Goal: Book appointment/travel/reservation

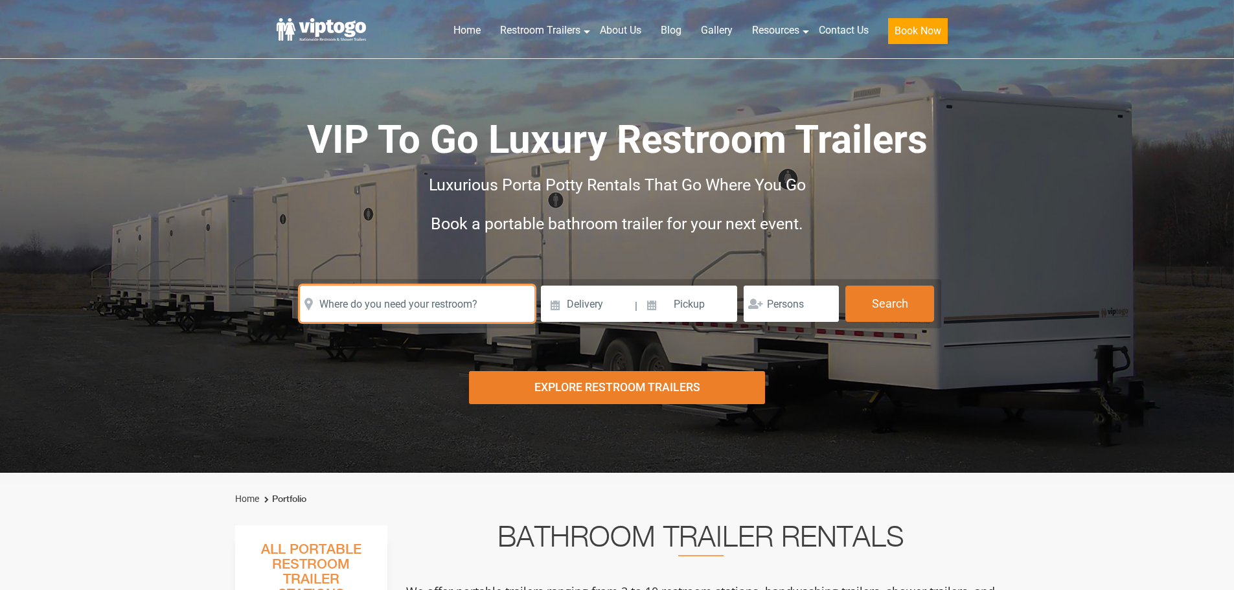
click at [415, 319] on input "text" at bounding box center [417, 304] width 235 height 36
click at [368, 297] on input "text" at bounding box center [417, 304] width 235 height 36
click at [438, 297] on input "text" at bounding box center [417, 304] width 235 height 36
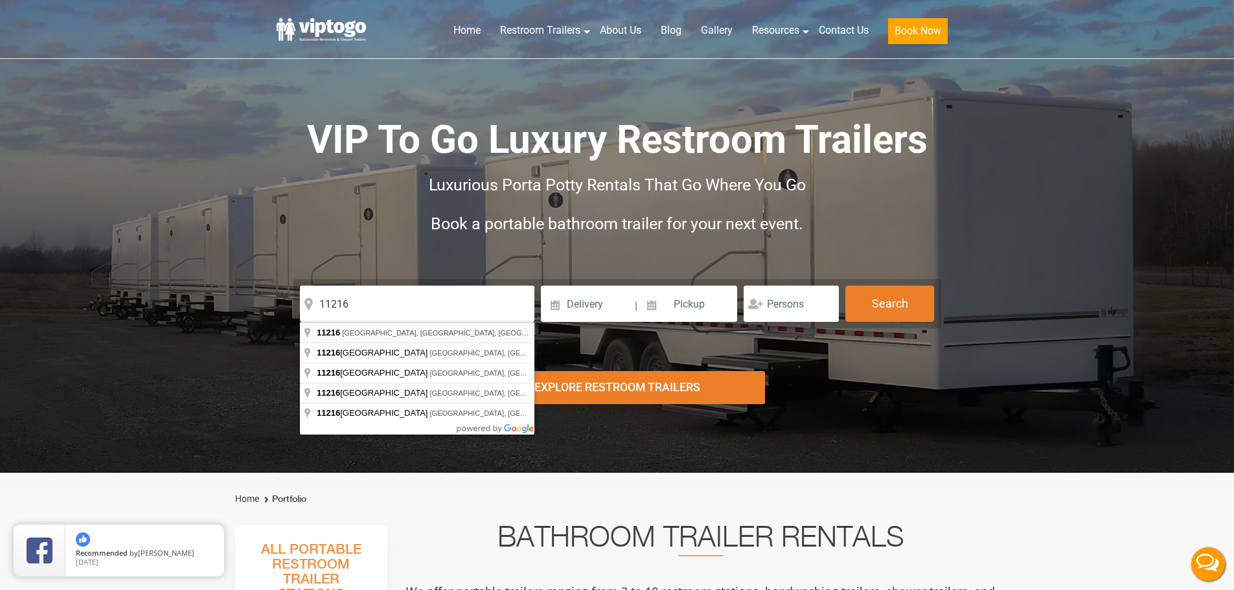
type input "[GEOGRAPHIC_DATA], [GEOGRAPHIC_DATA]"
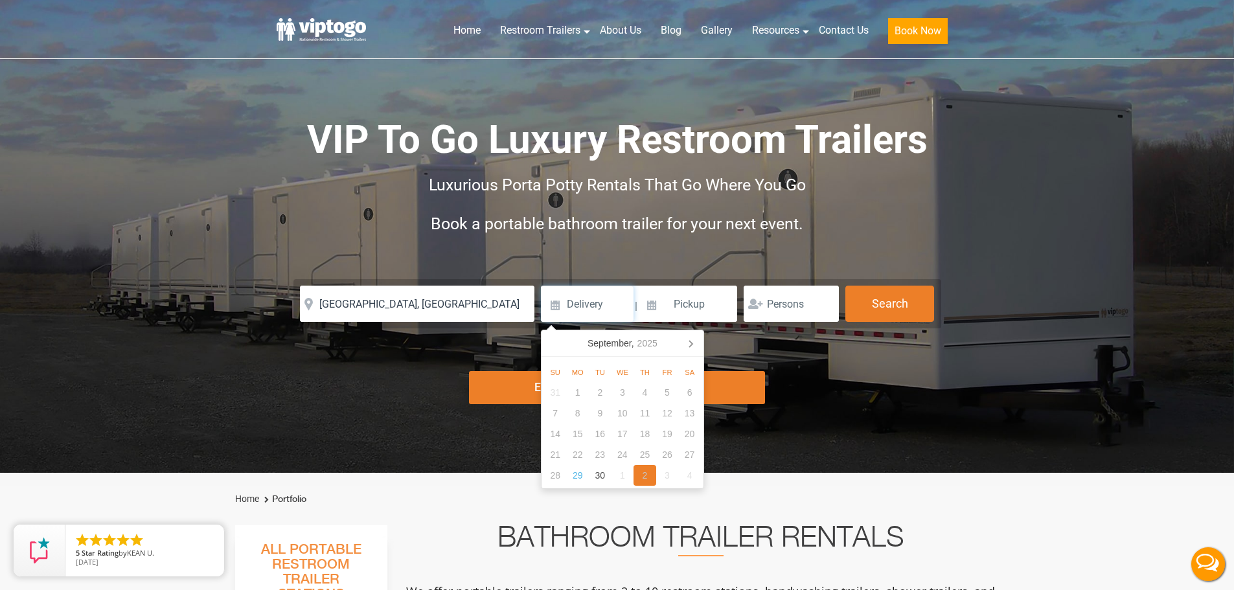
click at [648, 474] on div "2" at bounding box center [645, 475] width 23 height 21
type input "10/02/2025"
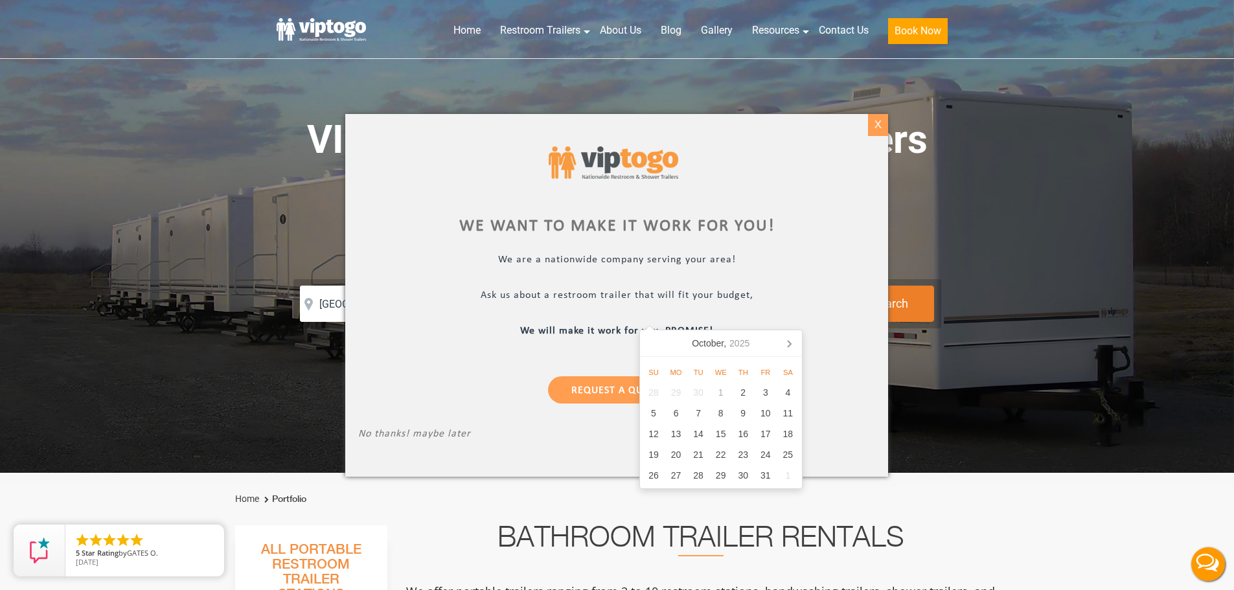
click at [884, 123] on div "X" at bounding box center [878, 125] width 20 height 22
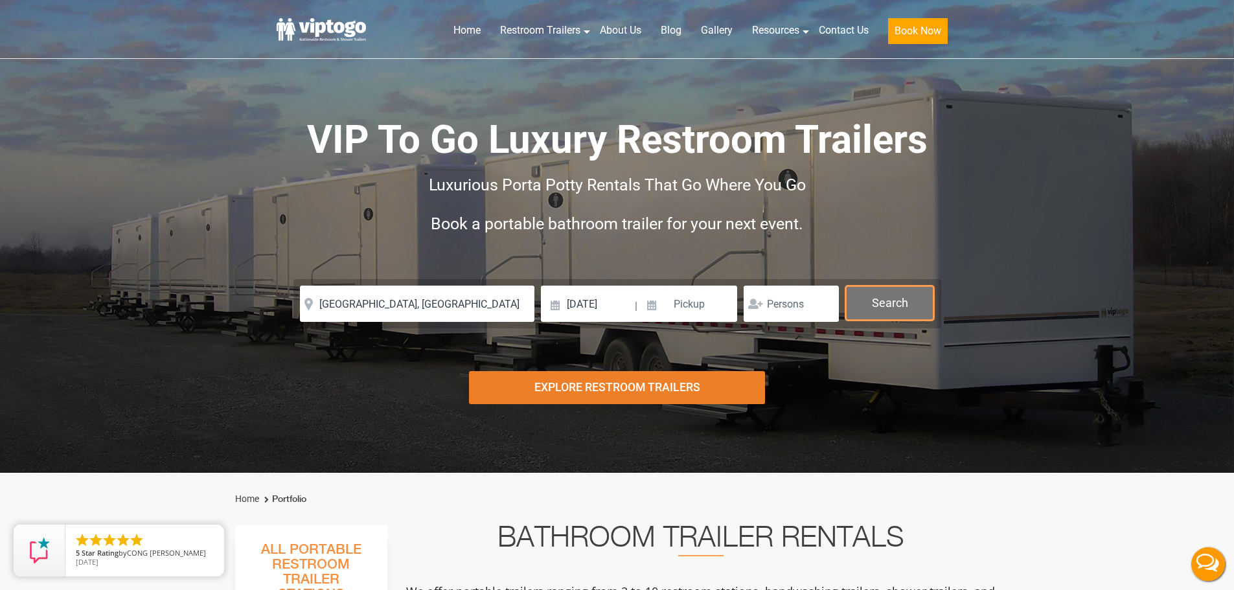
click at [870, 312] on button "Search" at bounding box center [890, 303] width 89 height 35
click at [888, 306] on button "Search" at bounding box center [890, 303] width 89 height 35
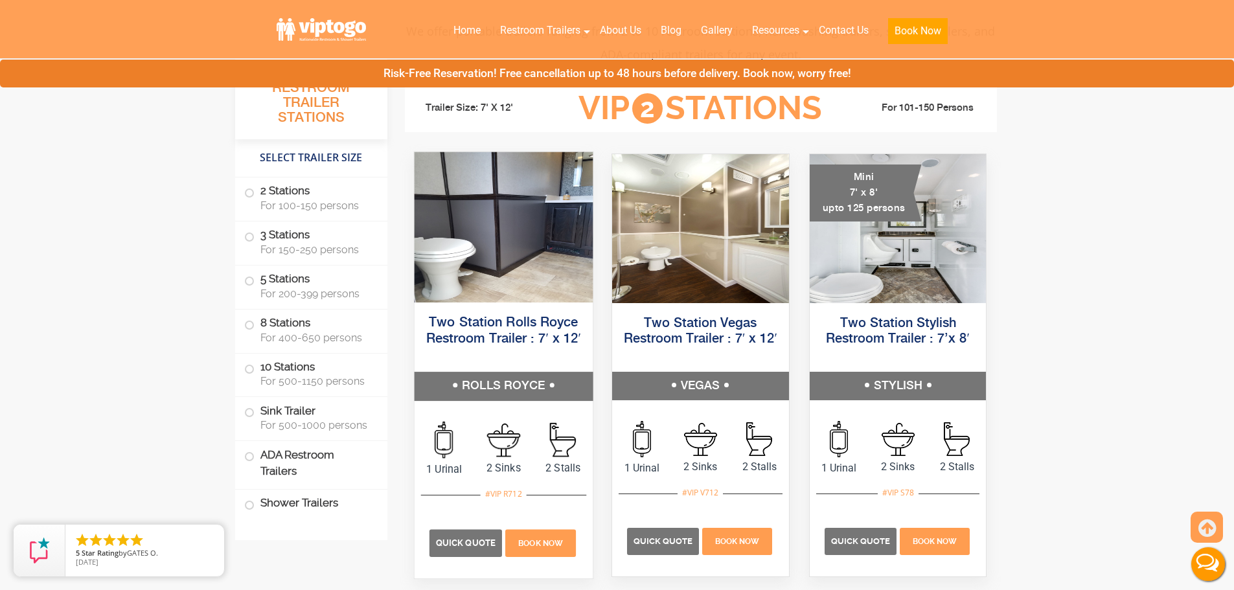
scroll to position [583, 0]
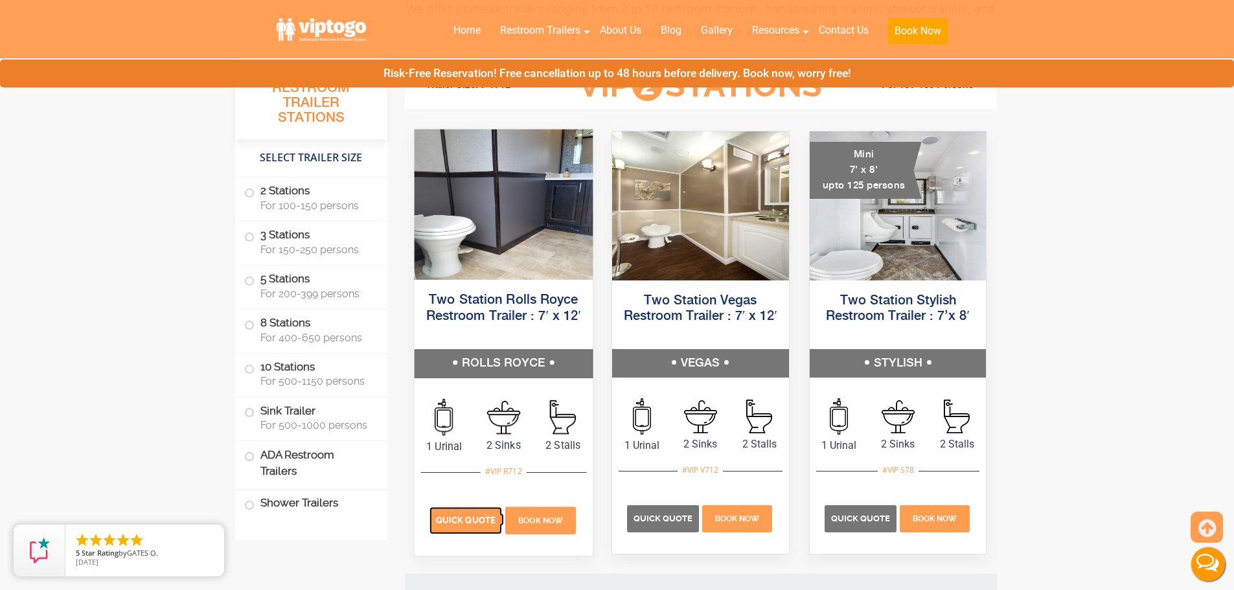
click at [479, 528] on p "Quick Quote" at bounding box center [465, 520] width 73 height 27
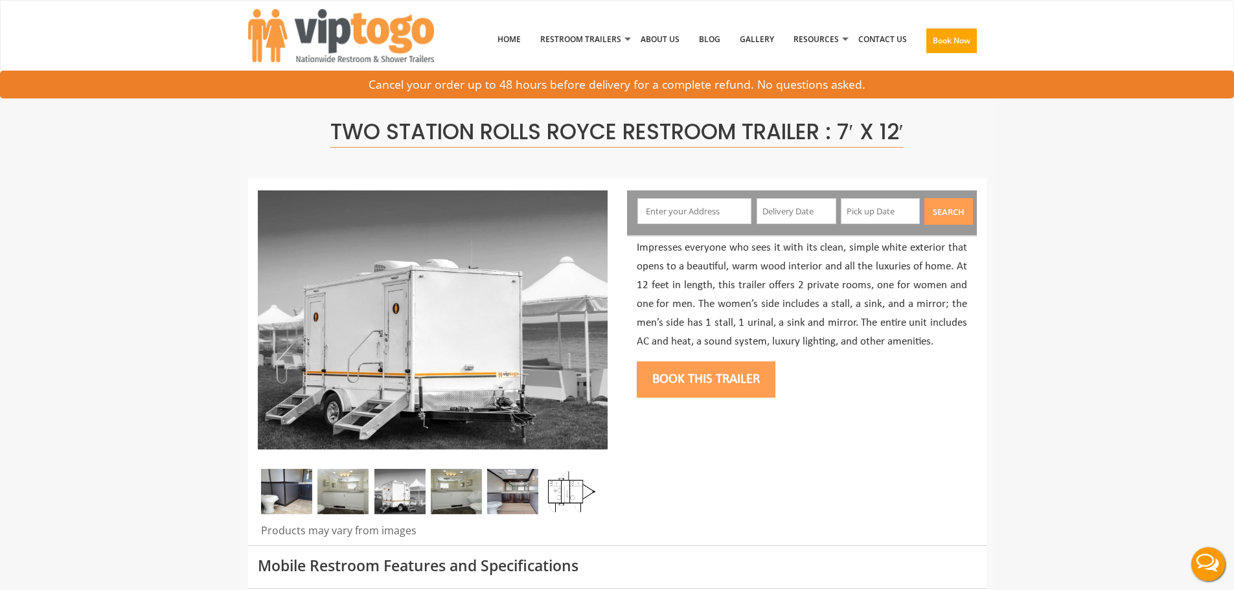
click at [721, 204] on input "text" at bounding box center [695, 211] width 114 height 26
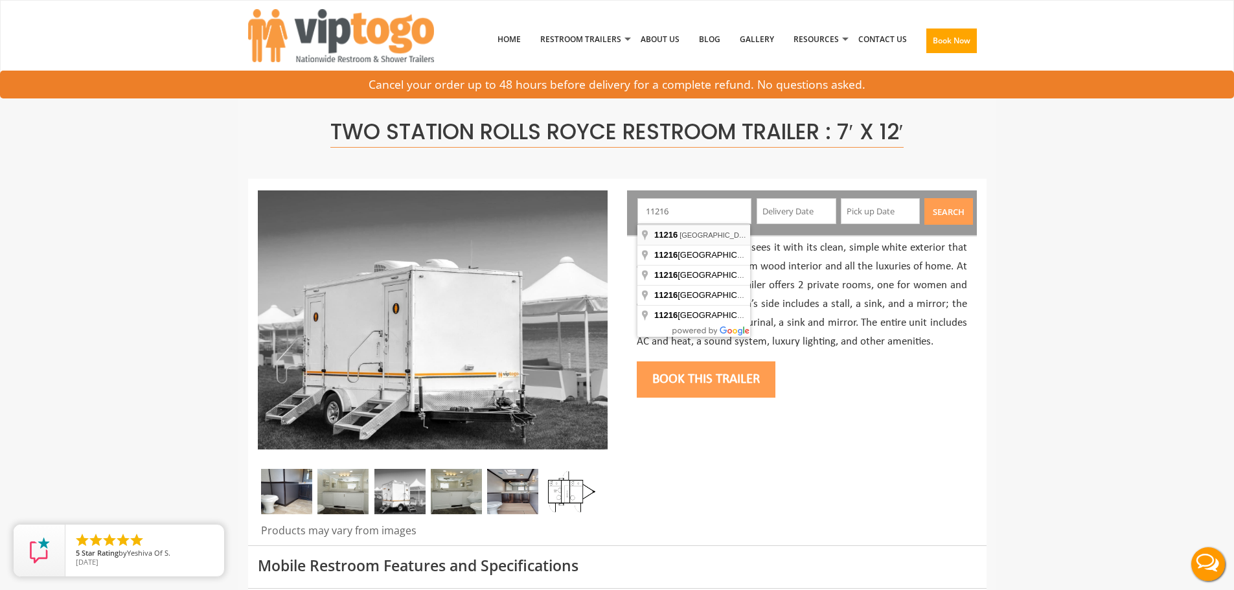
type input "Brooklyn, NY 11216, USA"
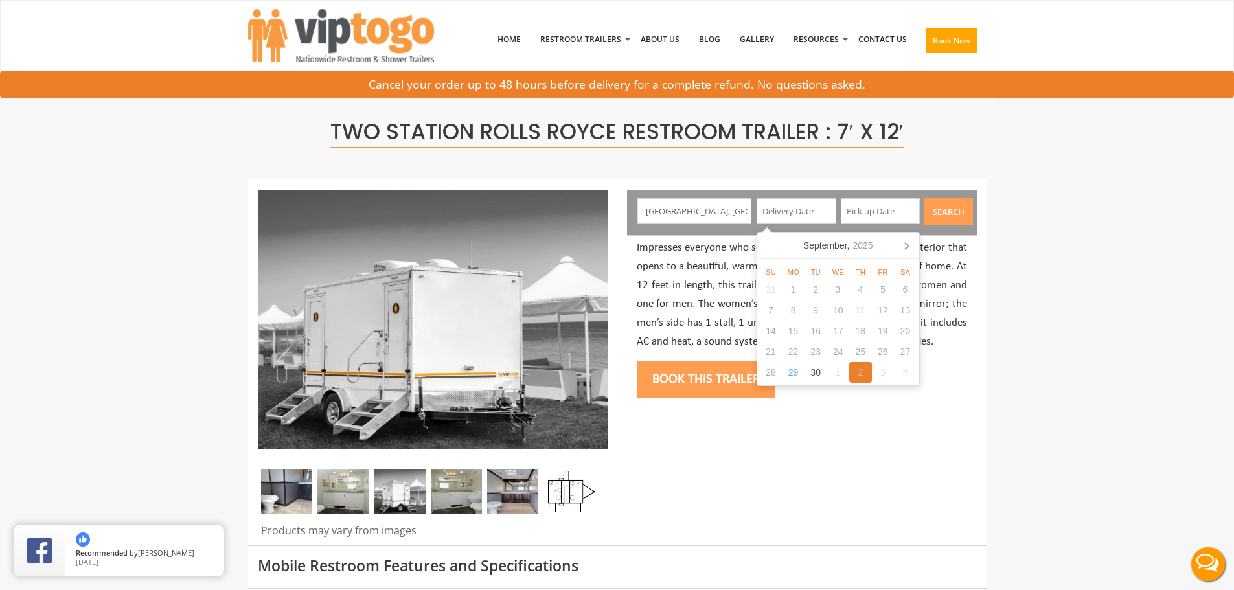
click at [866, 376] on div "2" at bounding box center [860, 372] width 23 height 21
type input "10/02/2025"
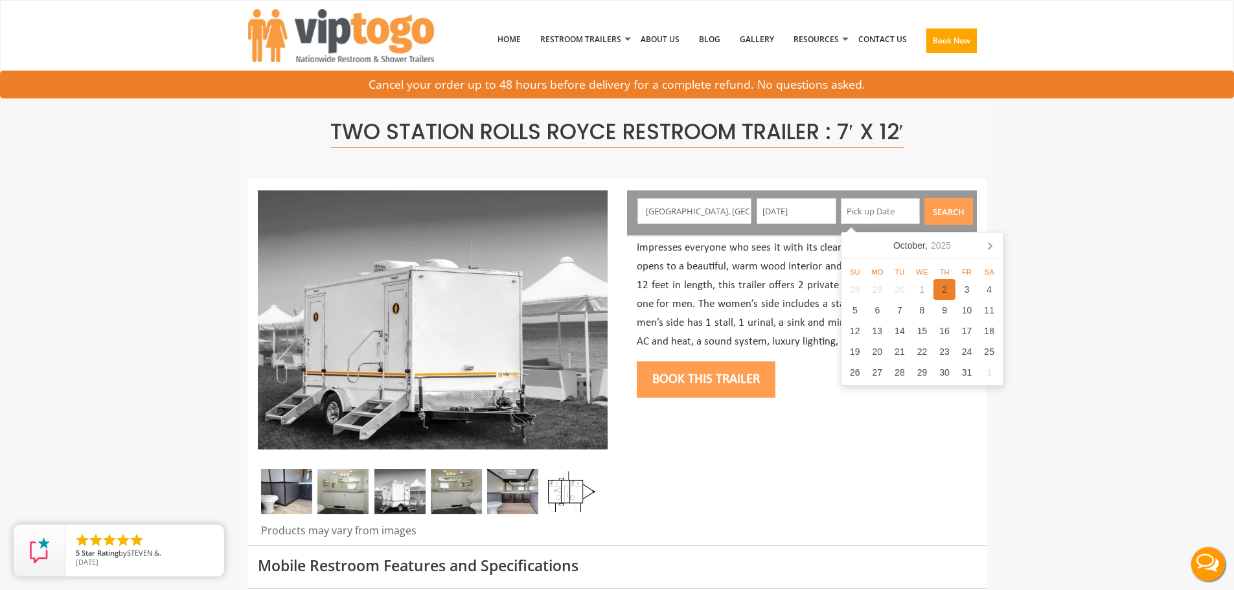
click at [947, 287] on div "2" at bounding box center [945, 289] width 23 height 21
type input "10/02/2025"
click at [954, 215] on button "Search" at bounding box center [949, 211] width 49 height 27
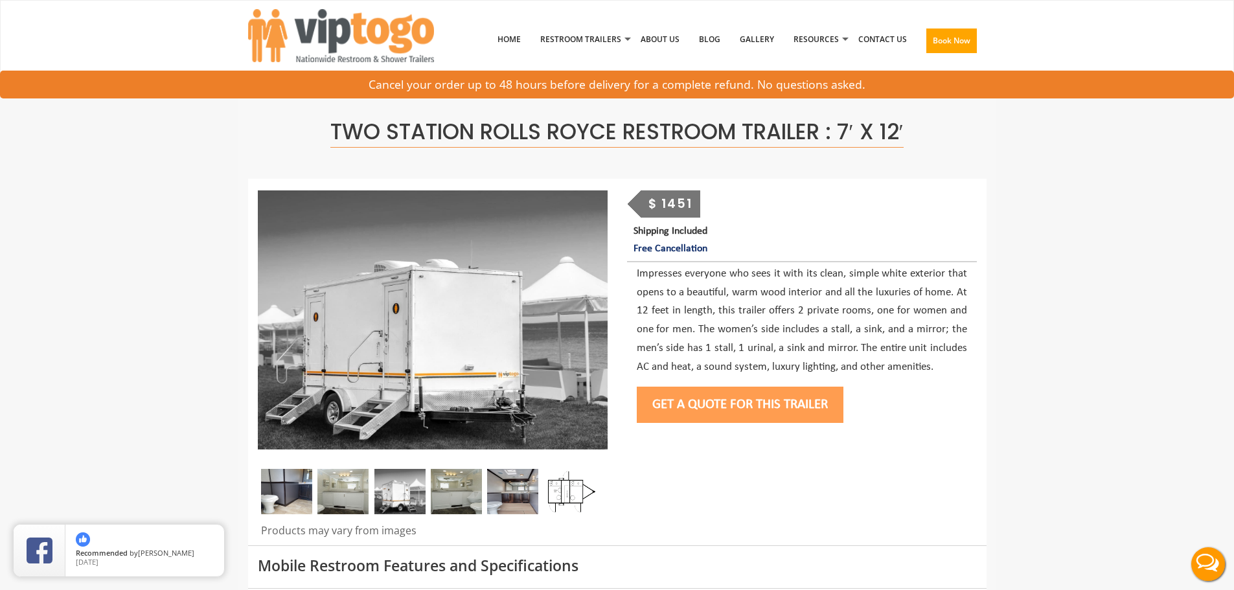
click at [724, 415] on button "Get a Quote for this Trailer" at bounding box center [740, 405] width 207 height 36
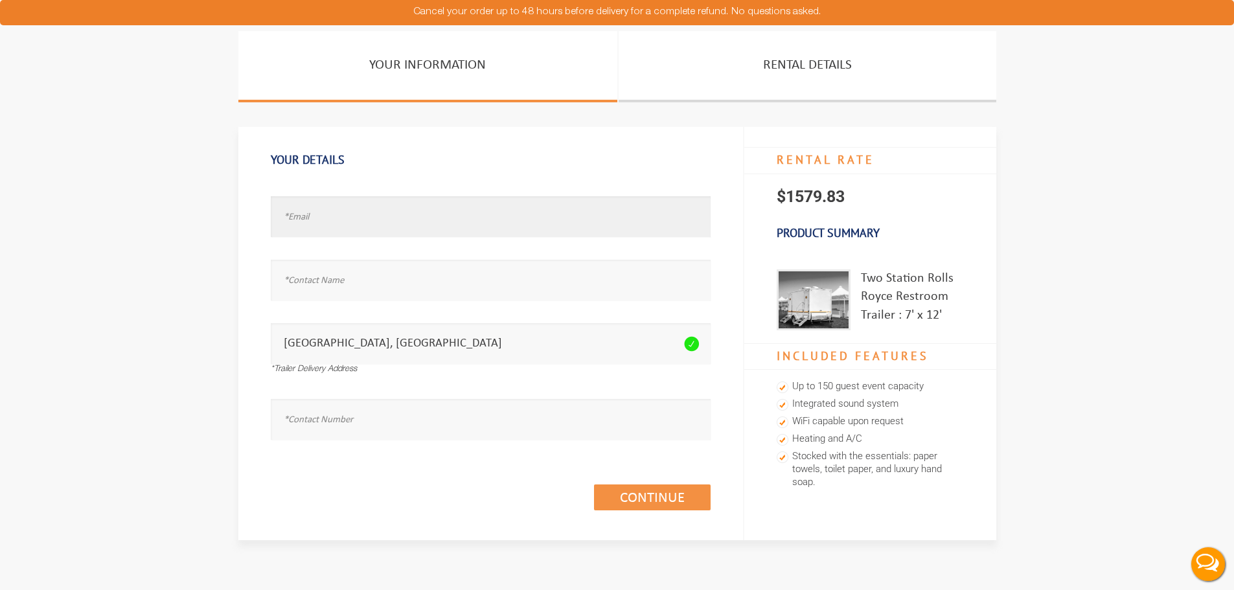
click at [412, 234] on input "text" at bounding box center [491, 216] width 440 height 41
type input "[PERSON_NAME][EMAIL_ADDRESS][DOMAIN_NAME]"
click at [439, 268] on input "text" at bounding box center [491, 280] width 440 height 41
type input "m"
click at [386, 437] on input "text" at bounding box center [491, 419] width 440 height 41
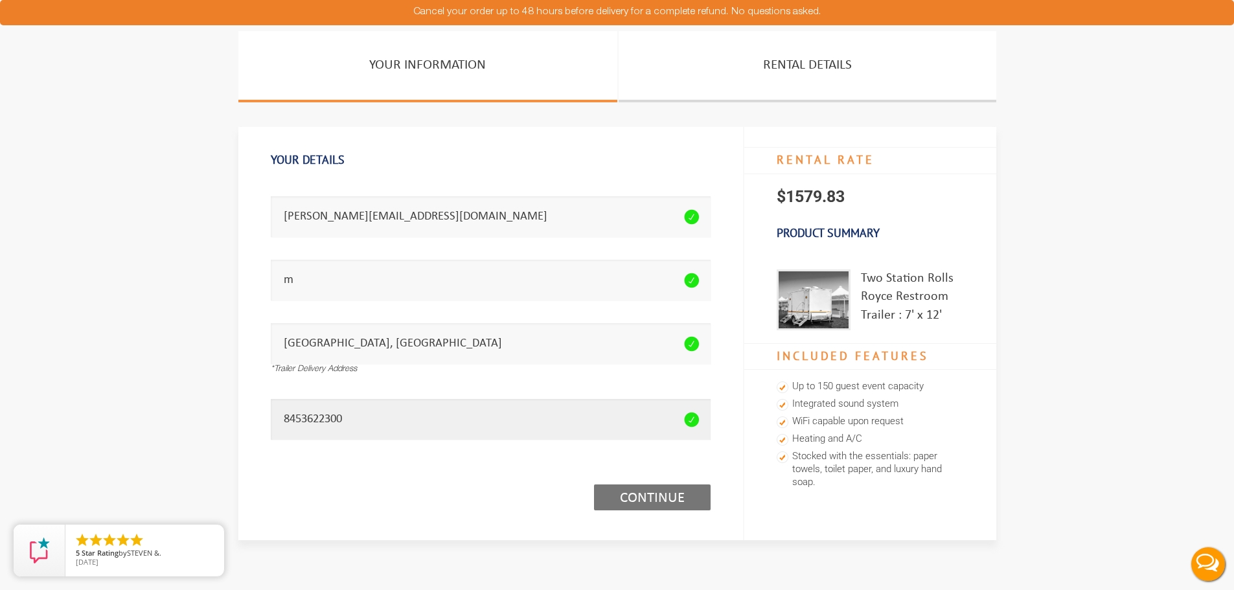
type input "8453622300"
click at [676, 494] on link "Continue (1/3)" at bounding box center [652, 498] width 117 height 26
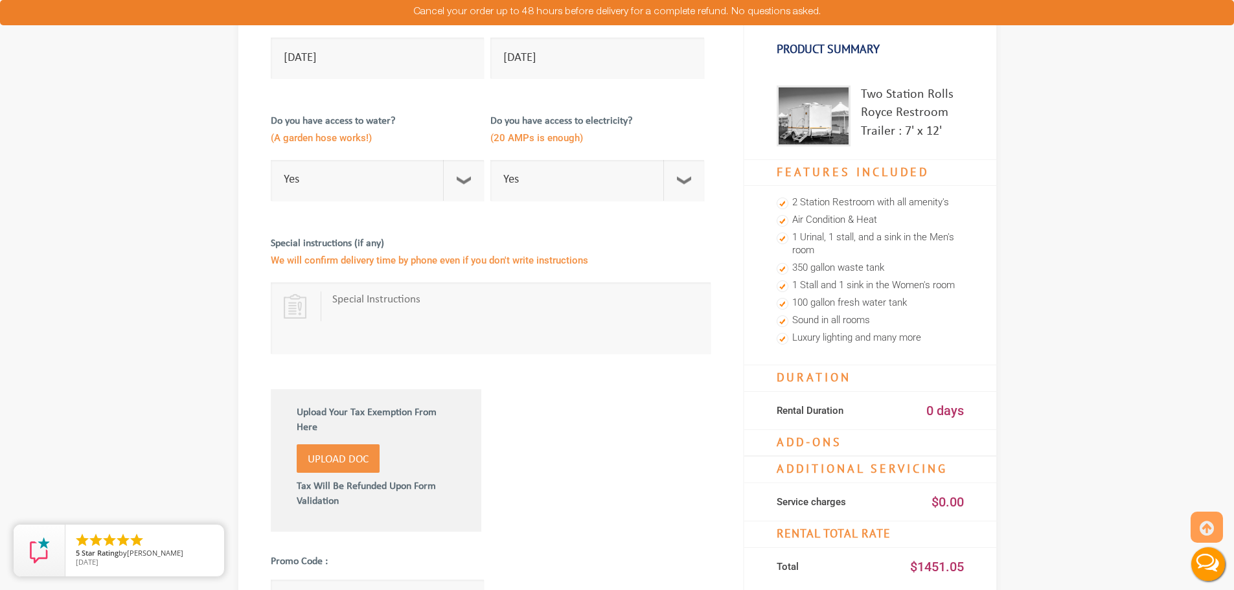
scroll to position [324, 0]
